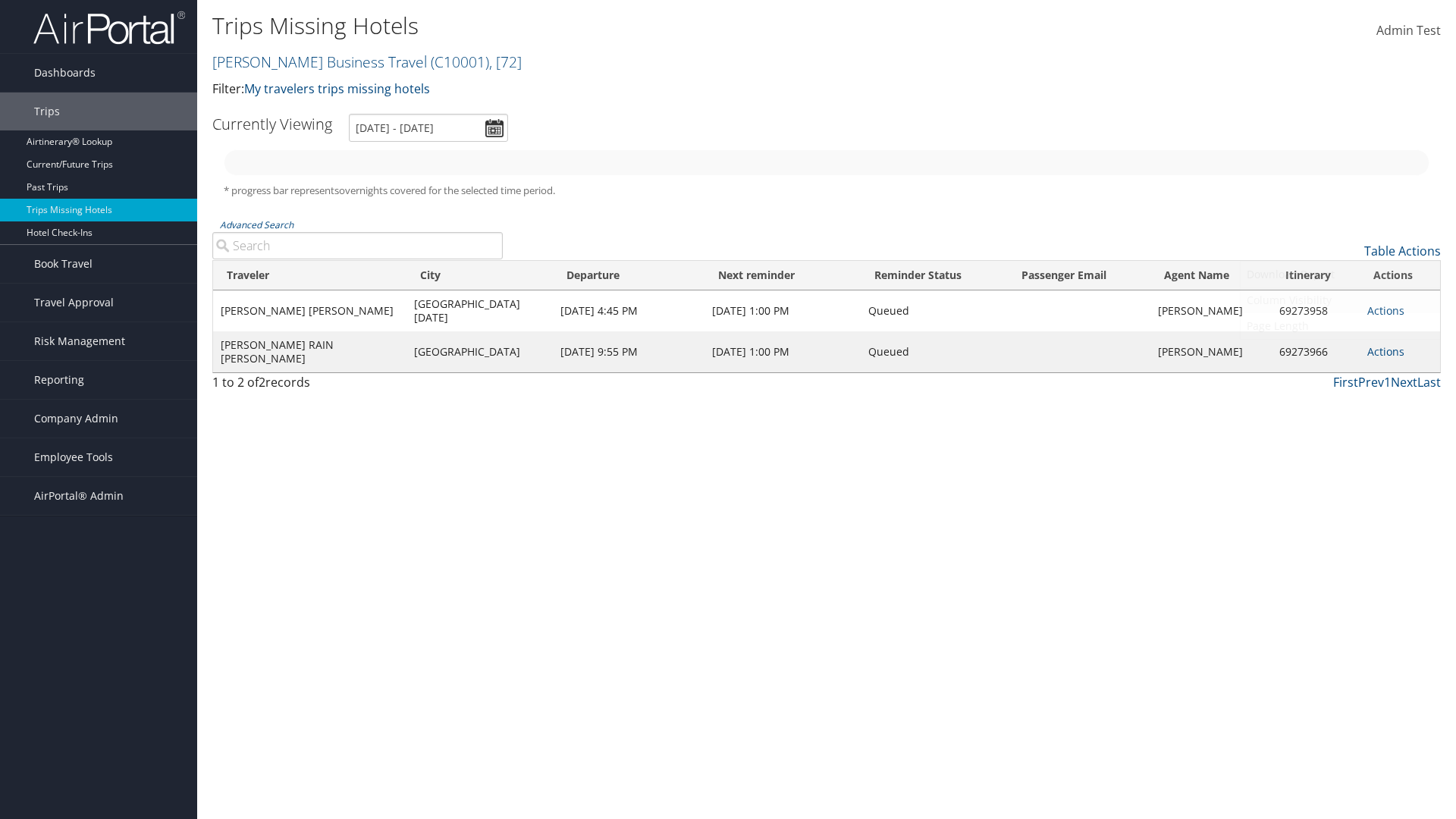
click at [1339, 300] on link "Column Visibility" at bounding box center [1339, 300] width 199 height 26
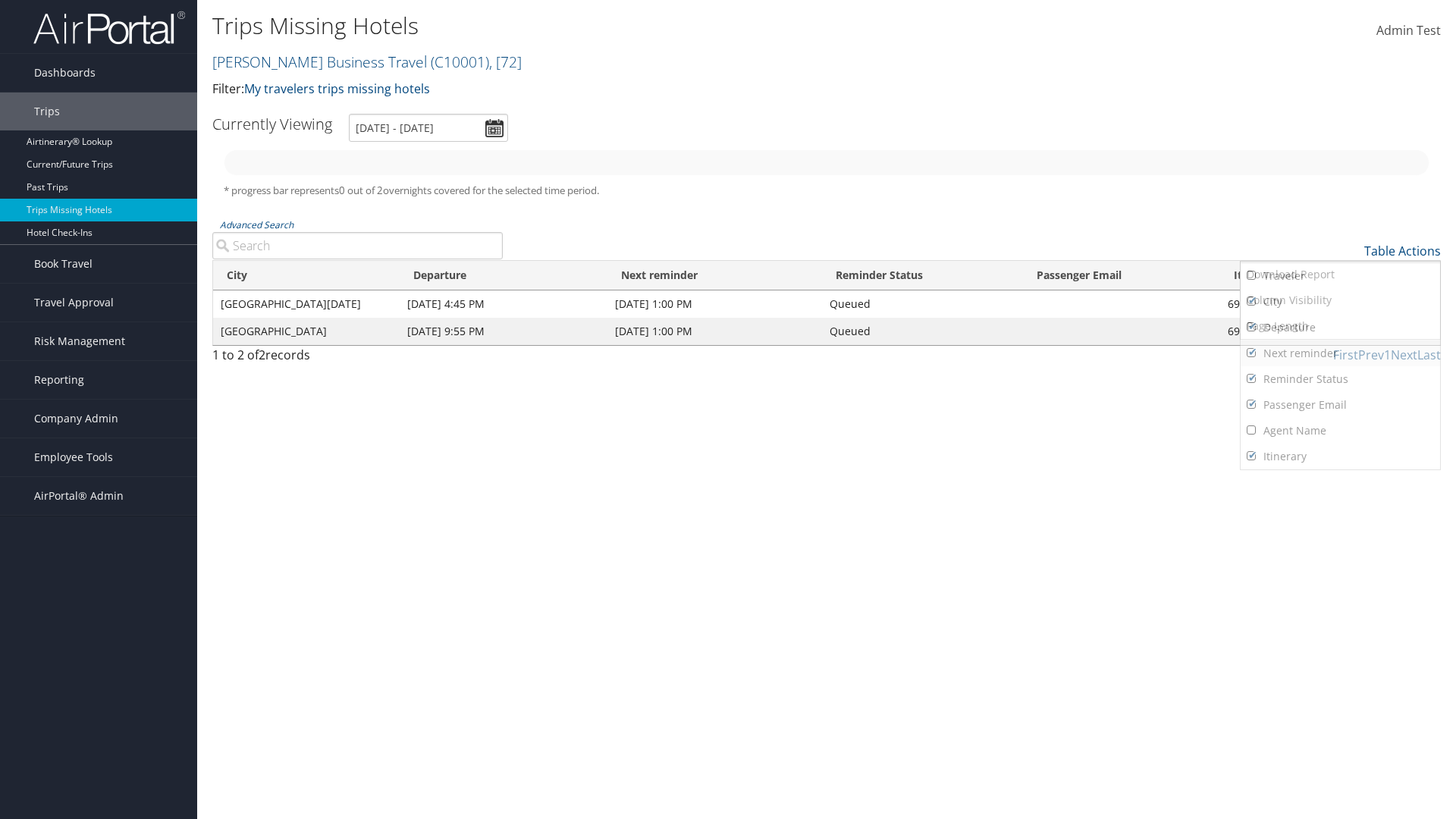
click at [1339, 302] on link "City" at bounding box center [1339, 301] width 199 height 26
click at [1339, 327] on link "Departure" at bounding box center [1339, 327] width 199 height 26
click at [1339, 354] on link "Next reminder" at bounding box center [1339, 354] width 199 height 26
click at [1339, 379] on link "Reminder Status" at bounding box center [1339, 379] width 199 height 26
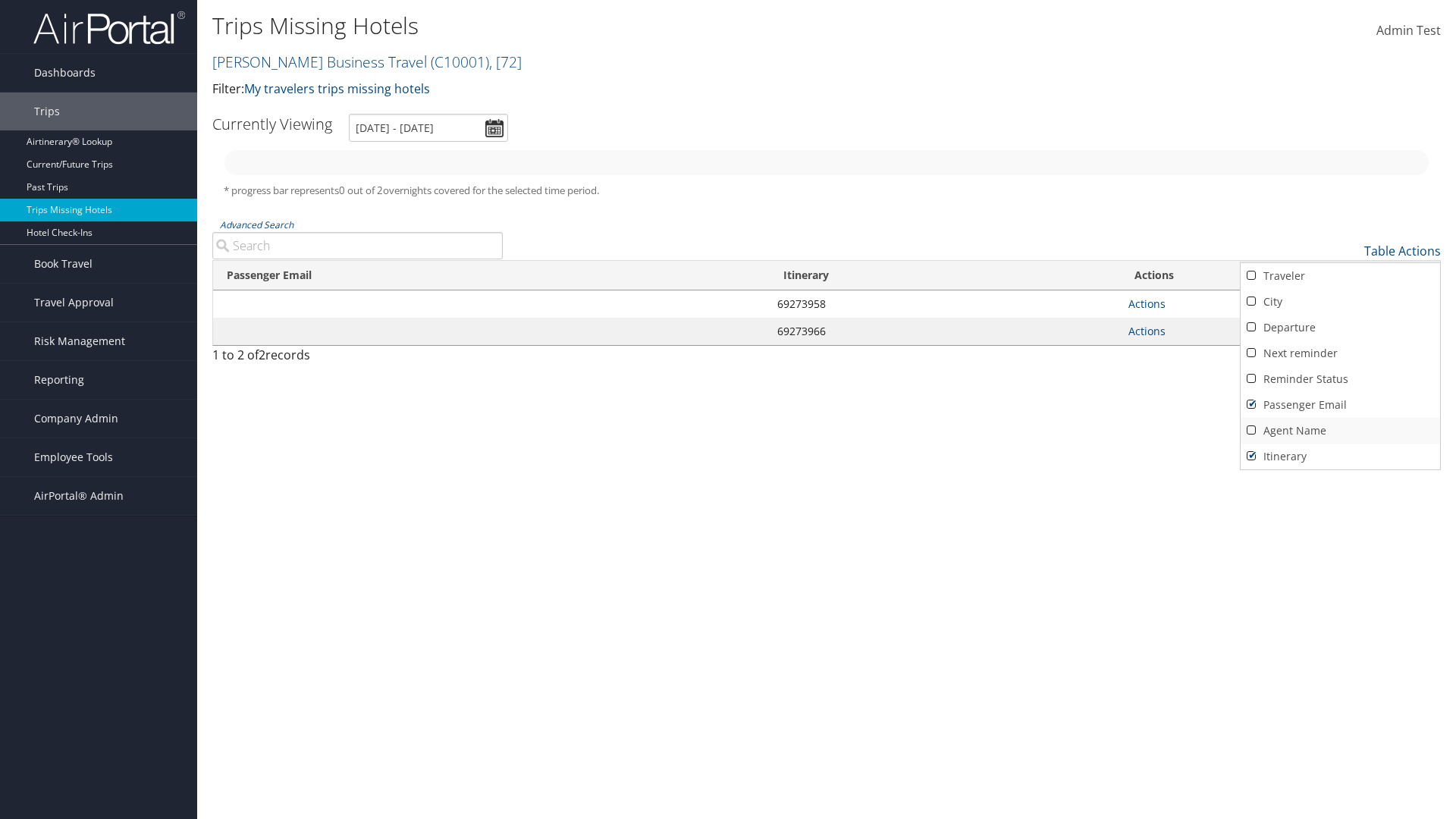
click at [1339, 405] on link "Passenger Email" at bounding box center [1339, 405] width 199 height 26
click at [1339, 430] on link "Agent Name" at bounding box center [1339, 430] width 199 height 26
click at [1339, 405] on link "Passenger Email" at bounding box center [1339, 405] width 199 height 26
click at [1339, 379] on link "Reminder Status" at bounding box center [1339, 379] width 199 height 26
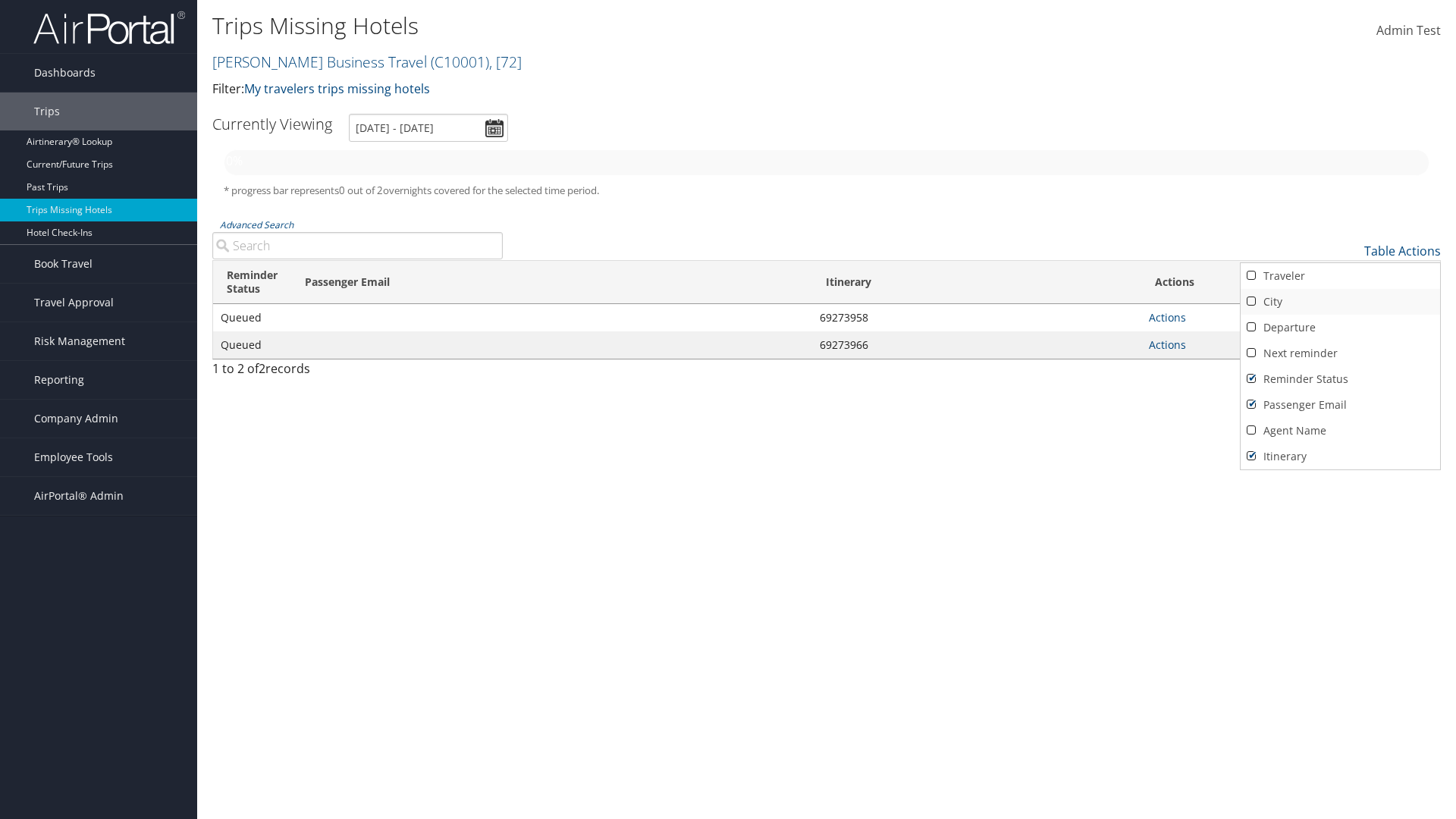
click at [1339, 354] on link "Next reminder" at bounding box center [1339, 354] width 199 height 26
click at [1339, 327] on link "Departure" at bounding box center [1339, 327] width 199 height 26
click at [1339, 302] on link "City" at bounding box center [1339, 301] width 199 height 26
click at [1339, 276] on link "Traveler" at bounding box center [1339, 276] width 199 height 26
click at [728, 410] on div at bounding box center [728, 409] width 1456 height 819
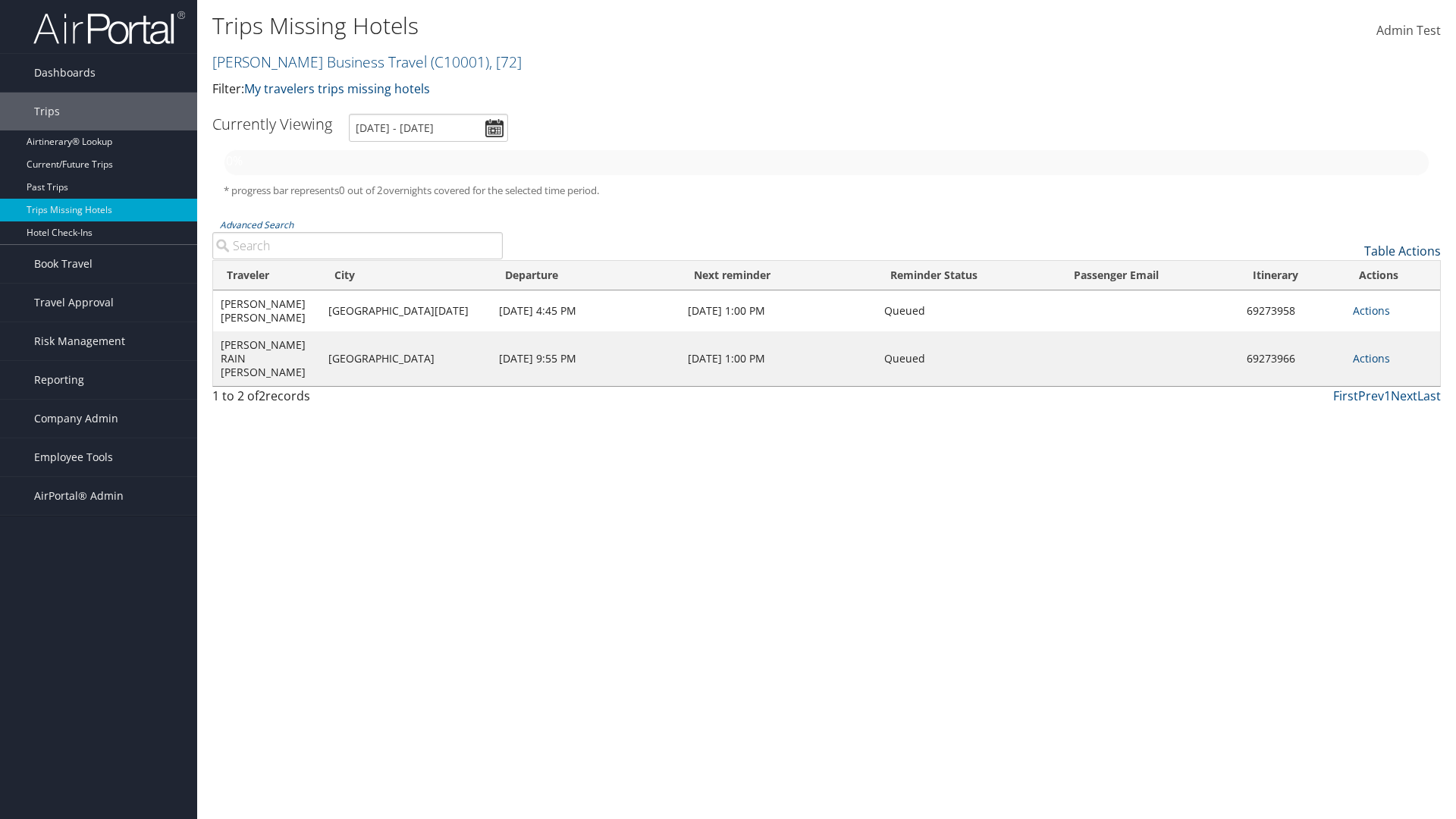
click at [1402, 251] on link "Table Actions" at bounding box center [1402, 251] width 77 height 17
click at [1339, 302] on link "25" at bounding box center [1339, 301] width 199 height 26
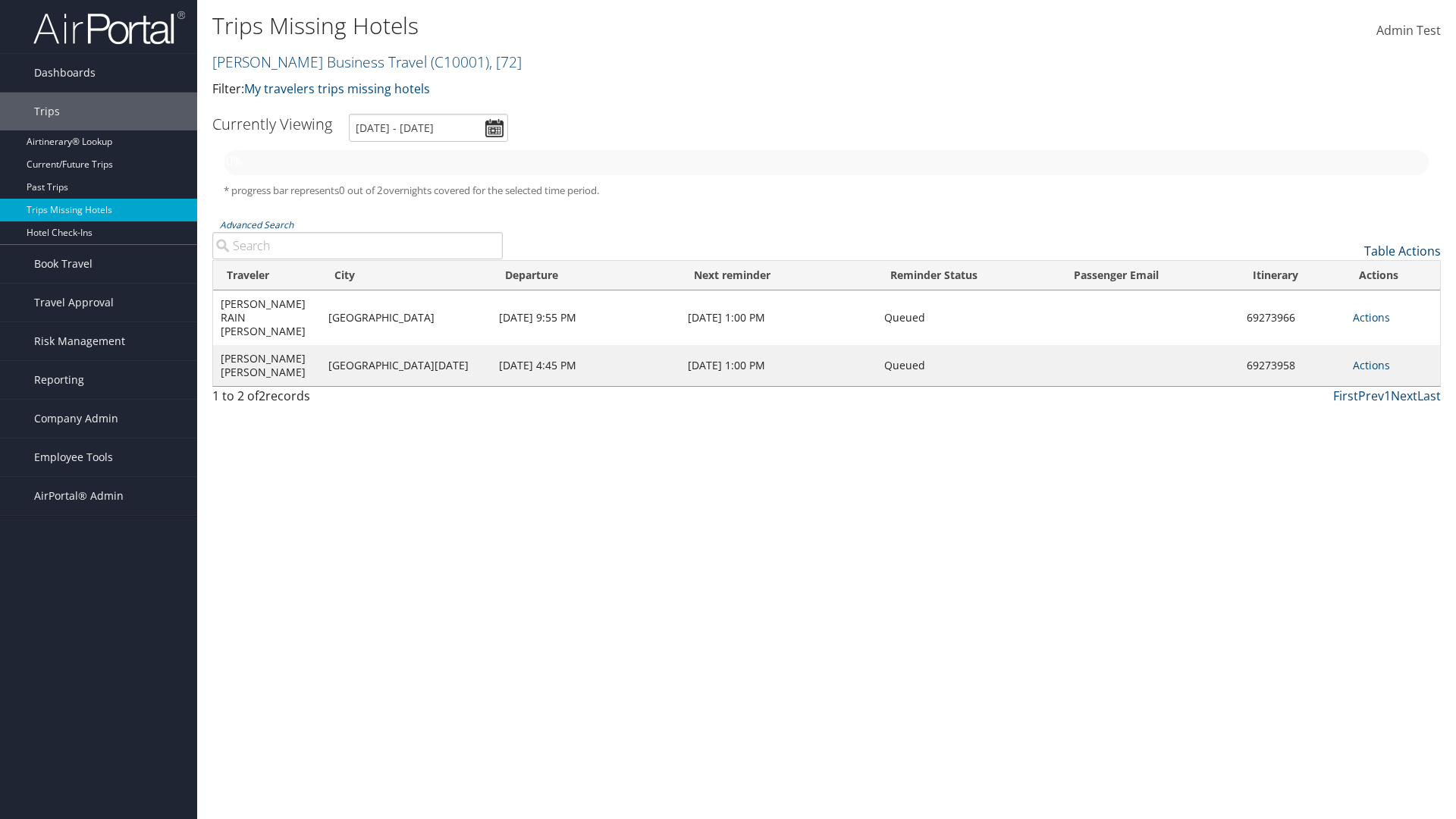
click at [1402, 251] on link "Table Actions" at bounding box center [1402, 251] width 77 height 17
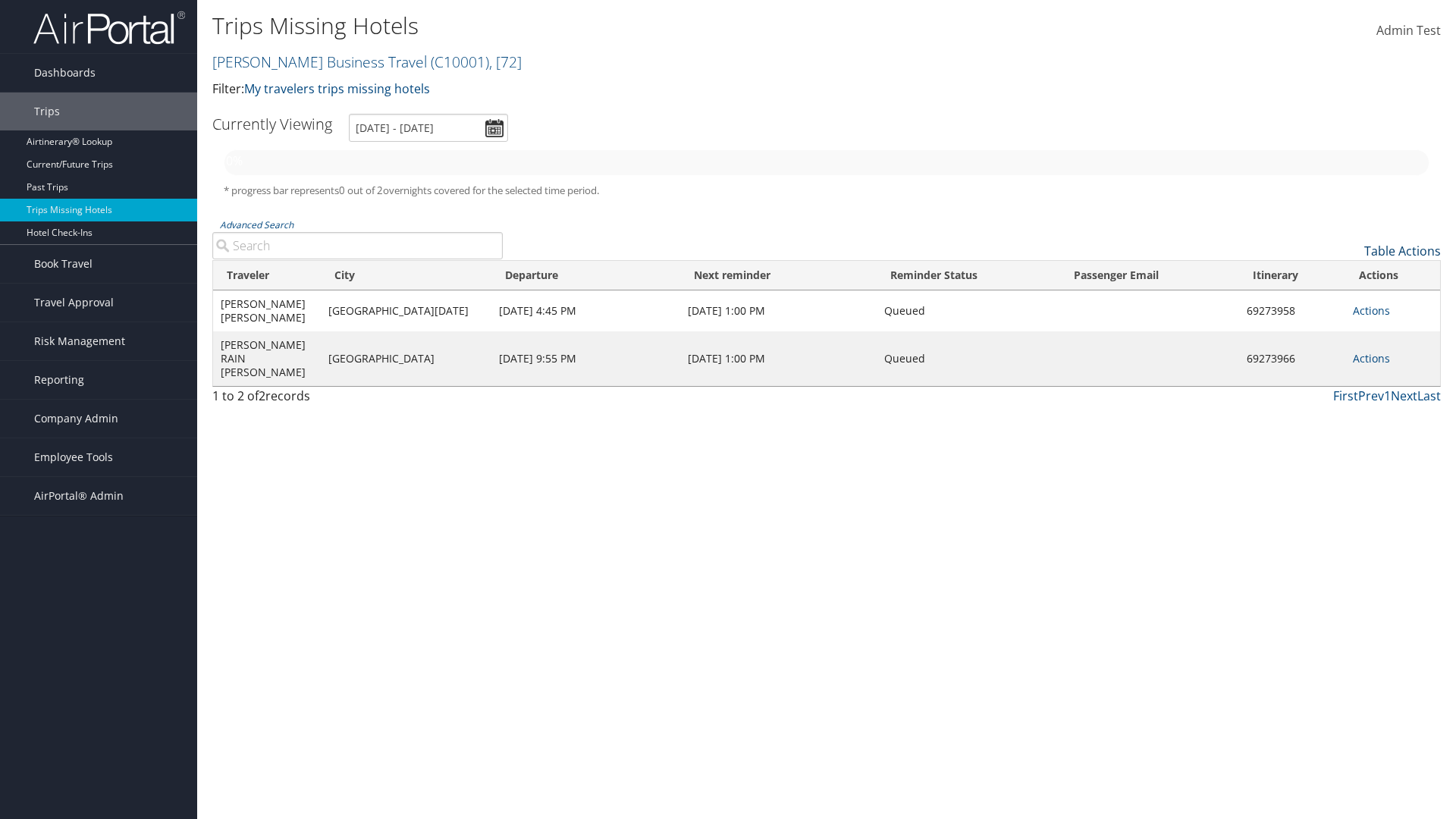
click at [1402, 251] on link "Table Actions" at bounding box center [1402, 251] width 77 height 17
click at [1339, 354] on link "100" at bounding box center [1339, 354] width 199 height 26
